Goal: Task Accomplishment & Management: Manage account settings

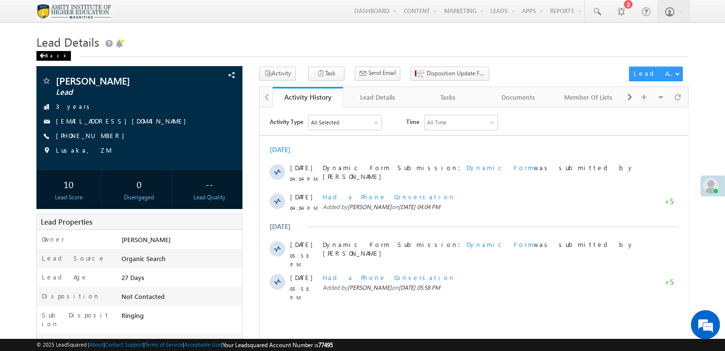
click at [51, 55] on div "Back" at bounding box center [53, 56] width 34 height 10
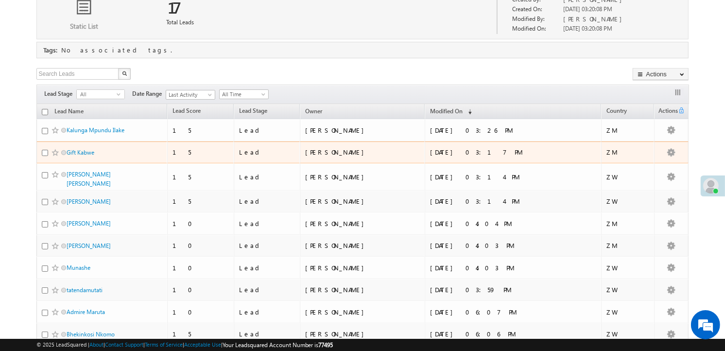
scroll to position [113, 0]
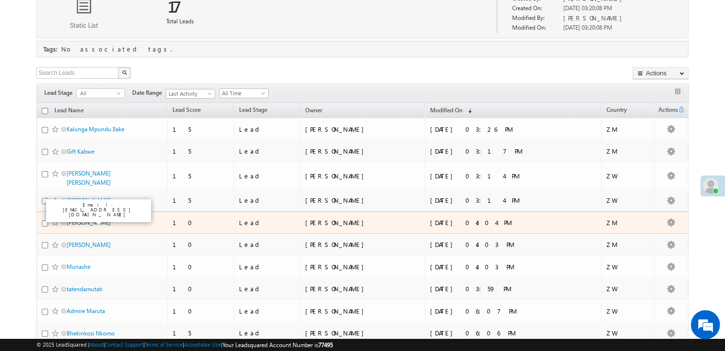
click at [79, 219] on link "[PERSON_NAME]" at bounding box center [89, 222] width 44 height 7
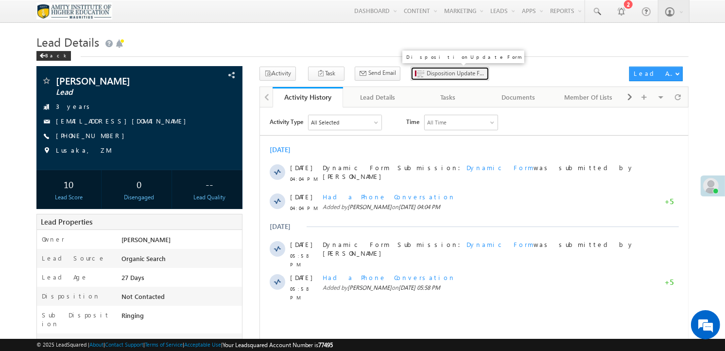
click at [426, 77] on span "Disposition Update Form" at bounding box center [455, 73] width 58 height 9
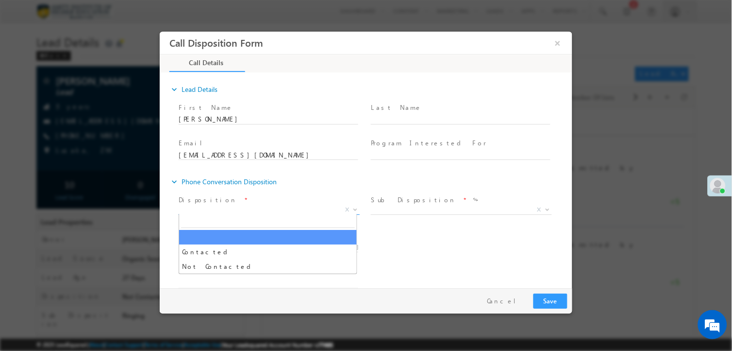
click at [211, 207] on span "X" at bounding box center [268, 210] width 181 height 10
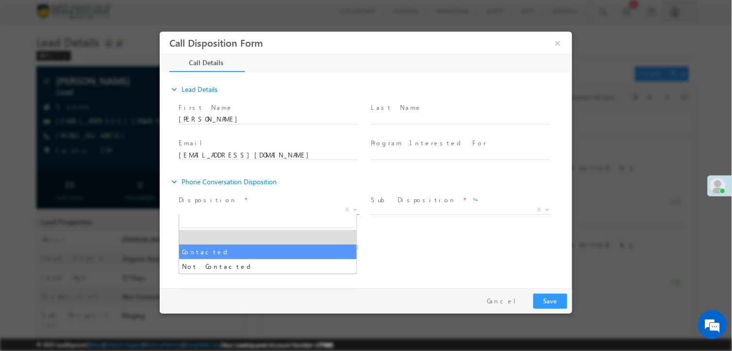
select select "Contacted"
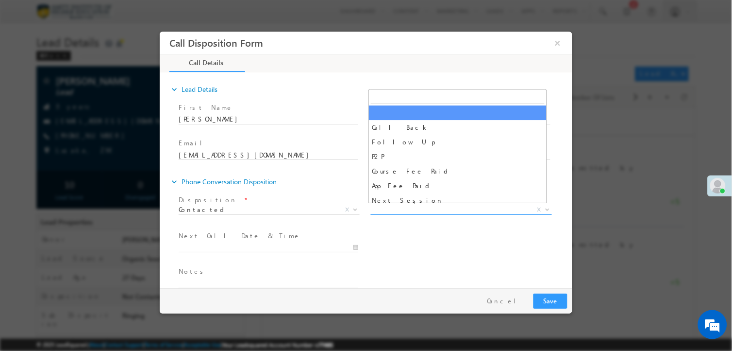
click at [412, 210] on span "X" at bounding box center [461, 210] width 181 height 10
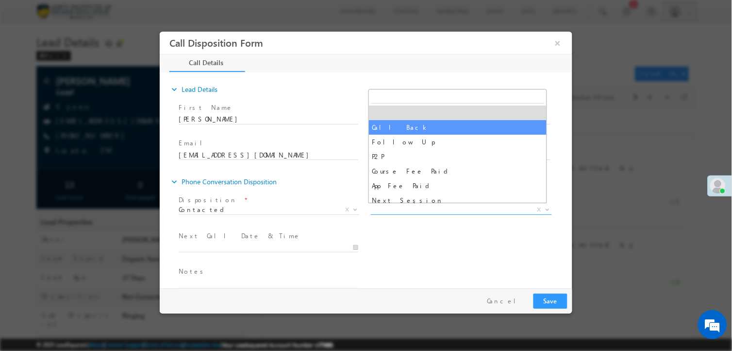
select select "Call Back"
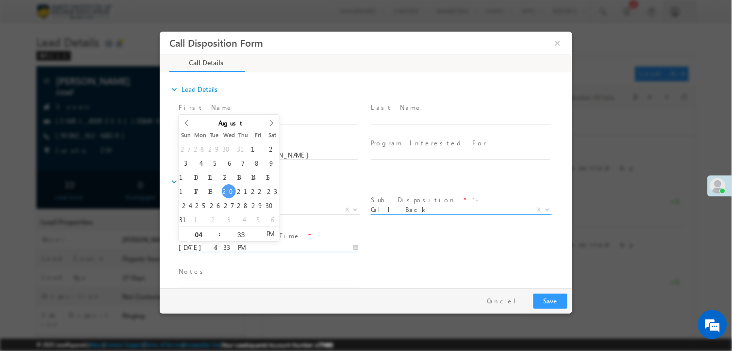
click at [242, 243] on input "08/20/2025 4:33 PM" at bounding box center [268, 248] width 180 height 10
type input "08/21/2025 4:33 PM"
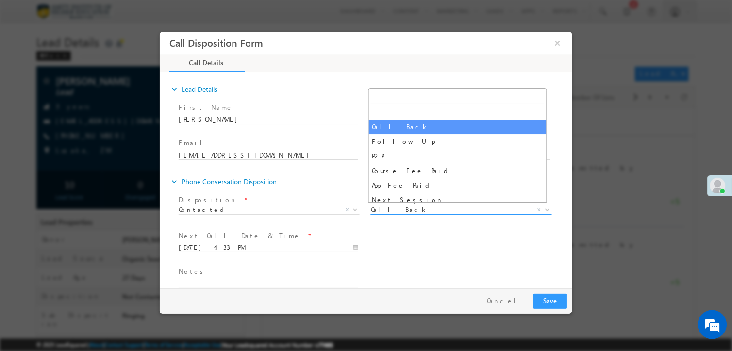
click at [412, 209] on span "Call Back" at bounding box center [450, 209] width 158 height 9
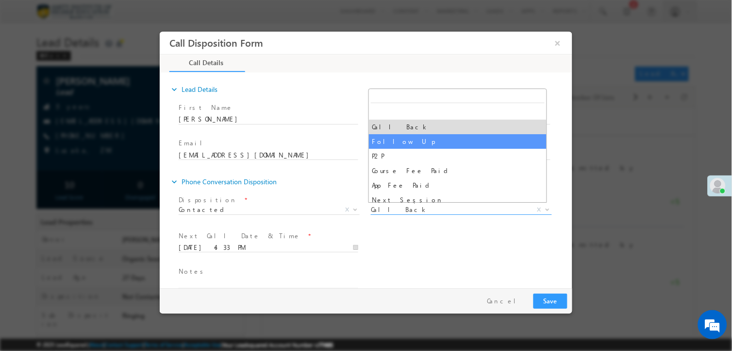
select select "Follow Up"
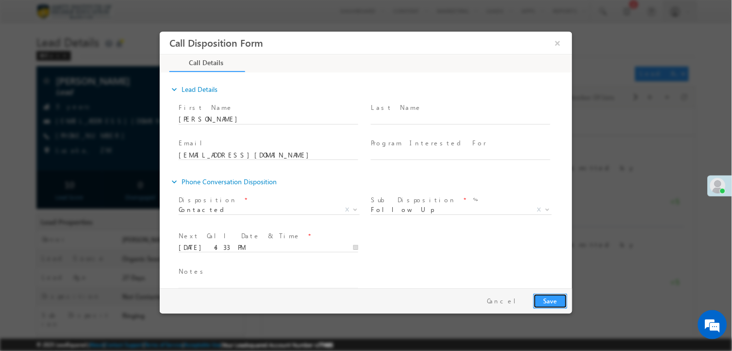
click at [552, 302] on button "Save" at bounding box center [550, 300] width 34 height 15
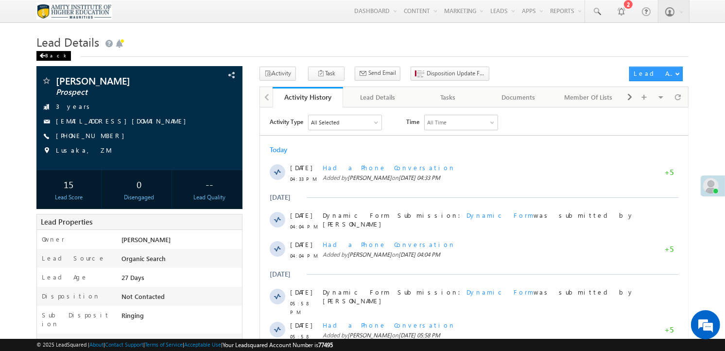
click at [57, 56] on div "Back" at bounding box center [53, 56] width 34 height 10
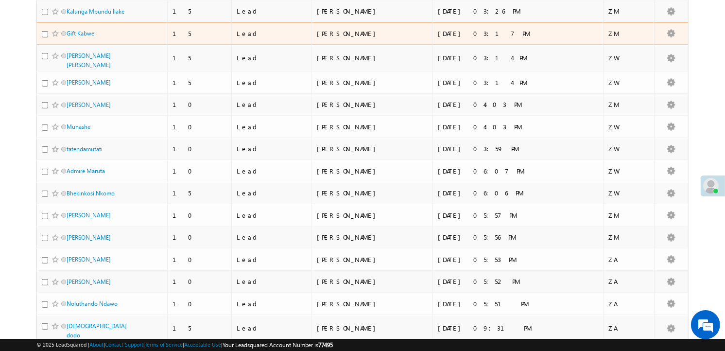
scroll to position [255, 0]
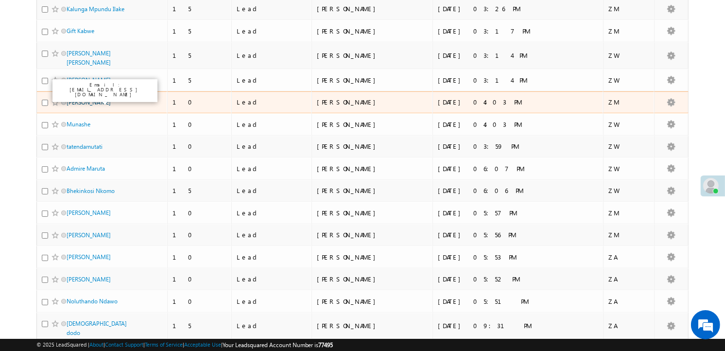
click at [101, 99] on link "Christopher Lengwe" at bounding box center [89, 102] width 44 height 7
